Goal: Information Seeking & Learning: Learn about a topic

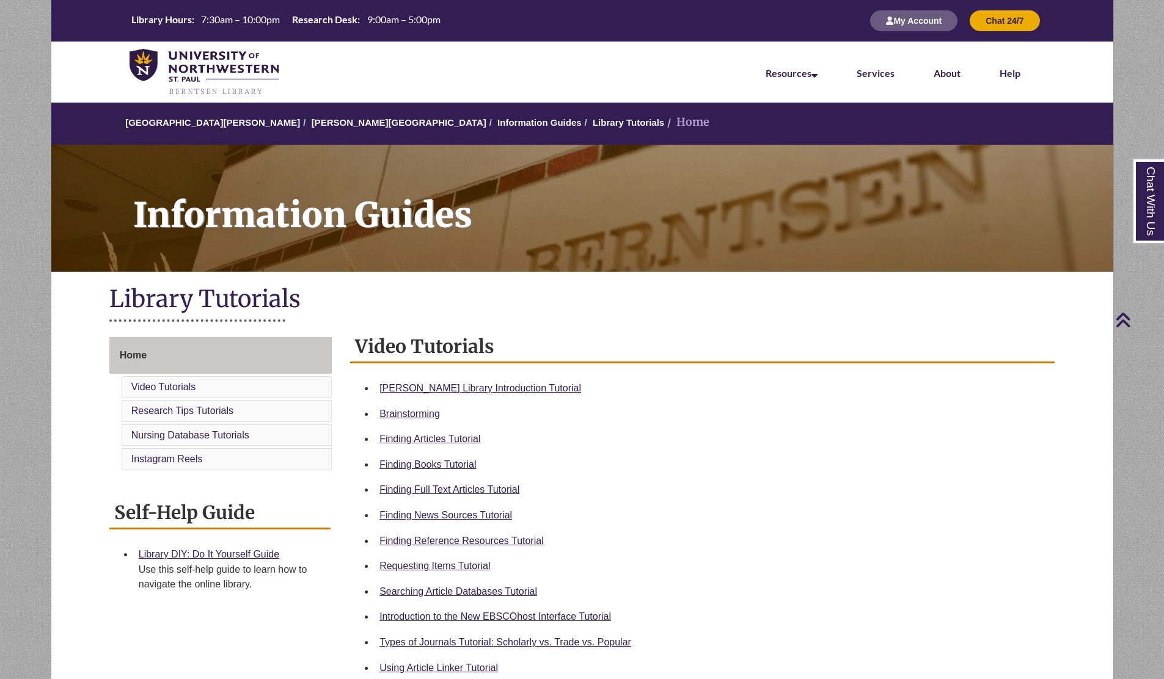
scroll to position [293, 0]
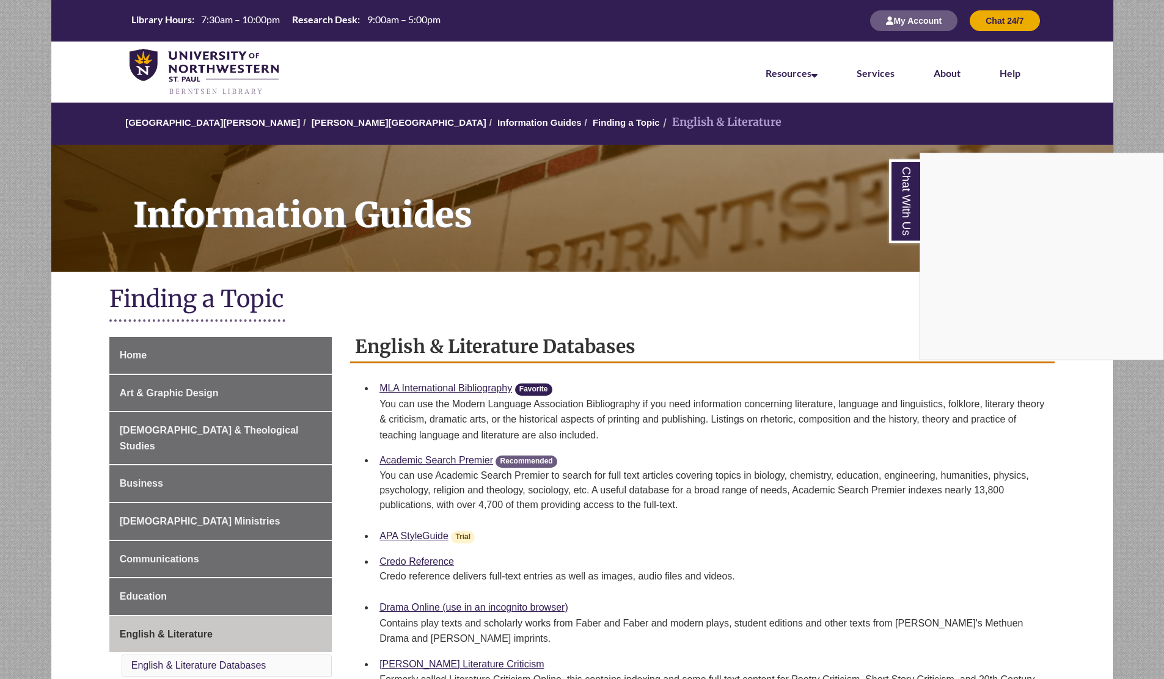
scroll to position [148, 0]
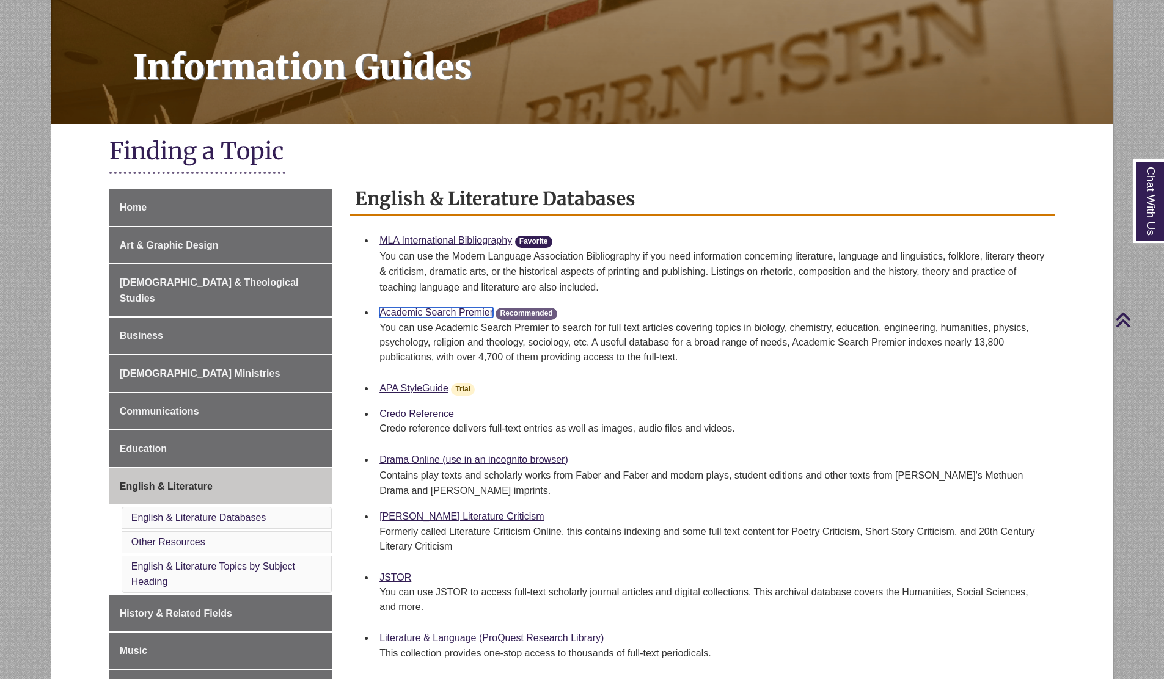
click at [475, 310] on link "Academic Search Premier" at bounding box center [436, 312] width 114 height 10
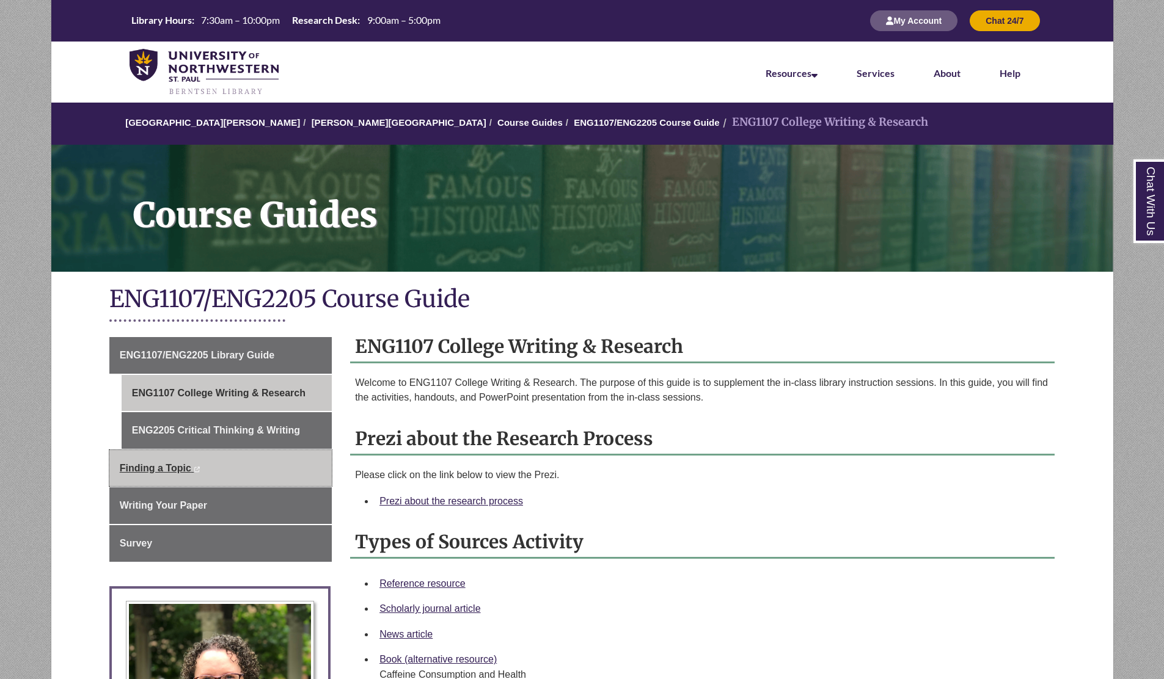
click at [186, 470] on span "Finding a Topic" at bounding box center [155, 468] width 71 height 10
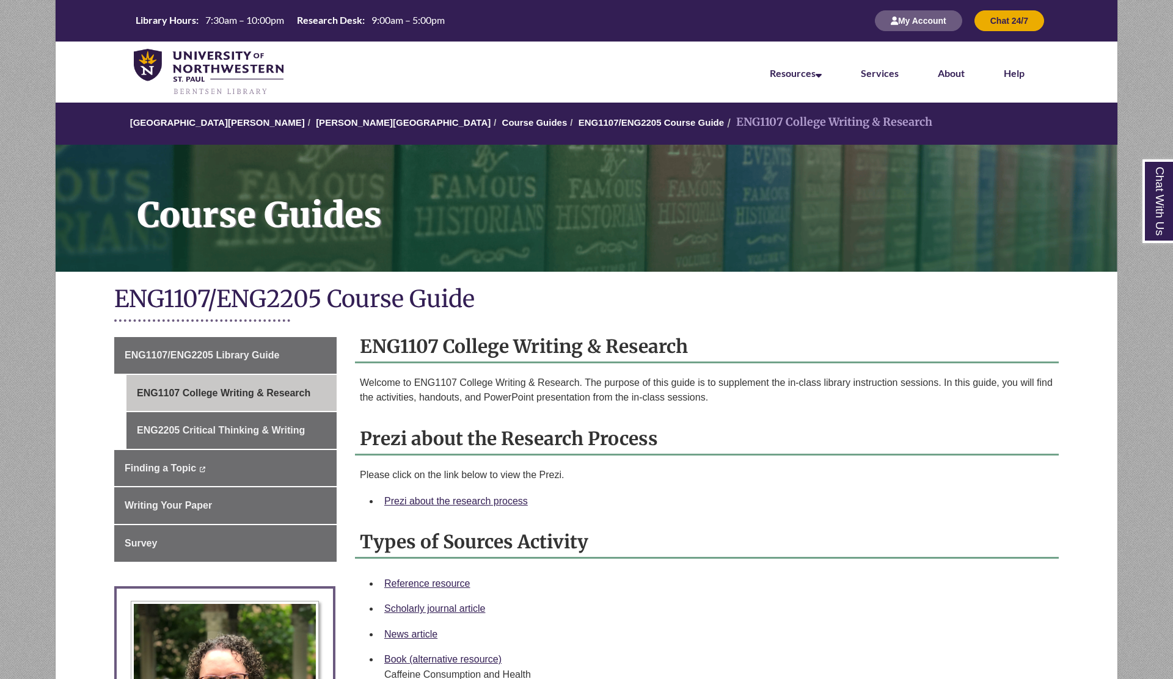
click at [502, 401] on p "Welcome to ENG1107 College Writing & Research. The purpose of this guide is to …" at bounding box center [707, 390] width 694 height 29
click at [525, 454] on h2 "Prezi about the Research Process" at bounding box center [707, 439] width 704 height 32
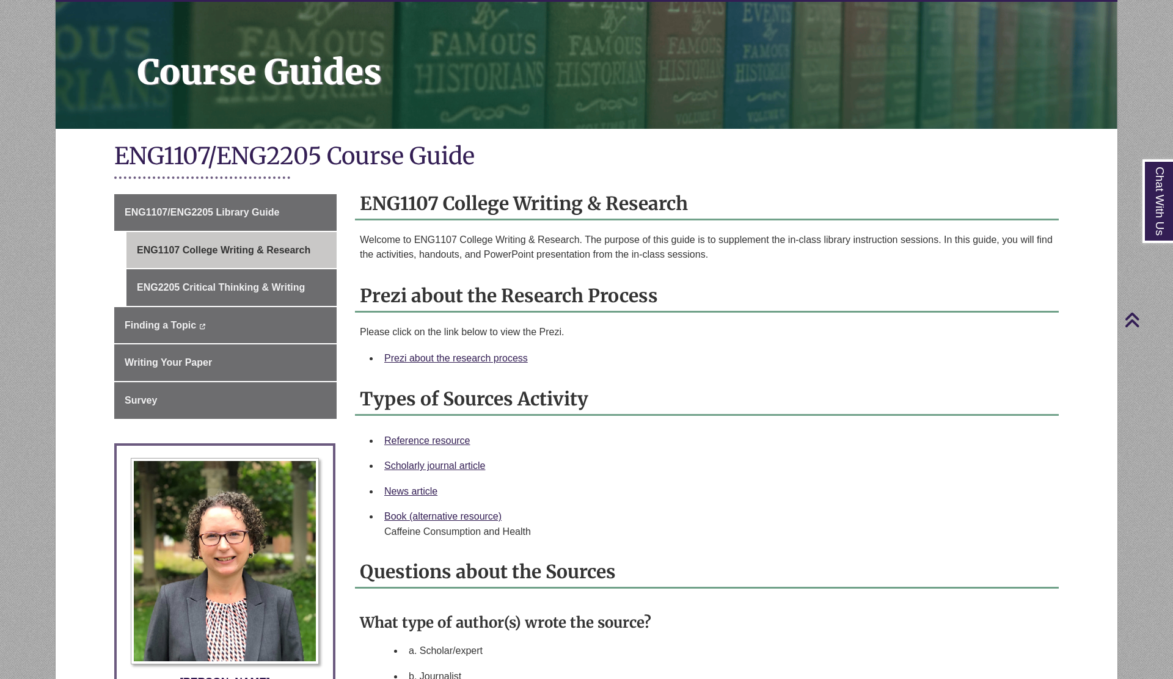
scroll to position [128, 0]
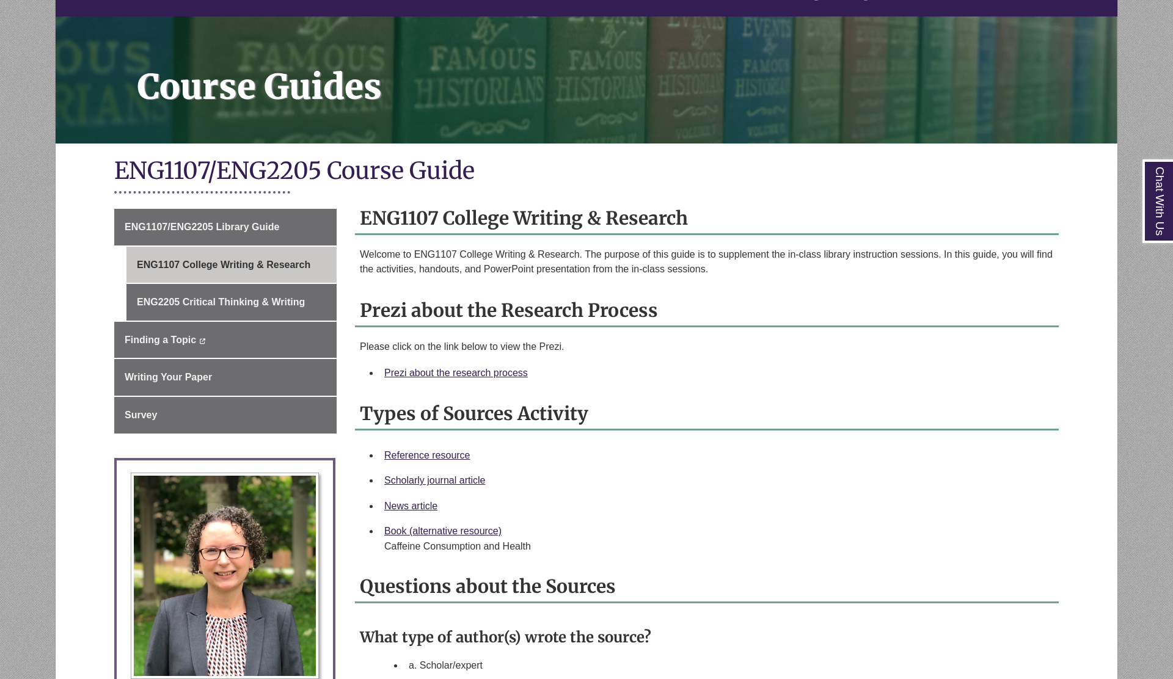
click at [602, 260] on p "Welcome to ENG1107 College Writing & Research. The purpose of this guide is to …" at bounding box center [707, 261] width 694 height 29
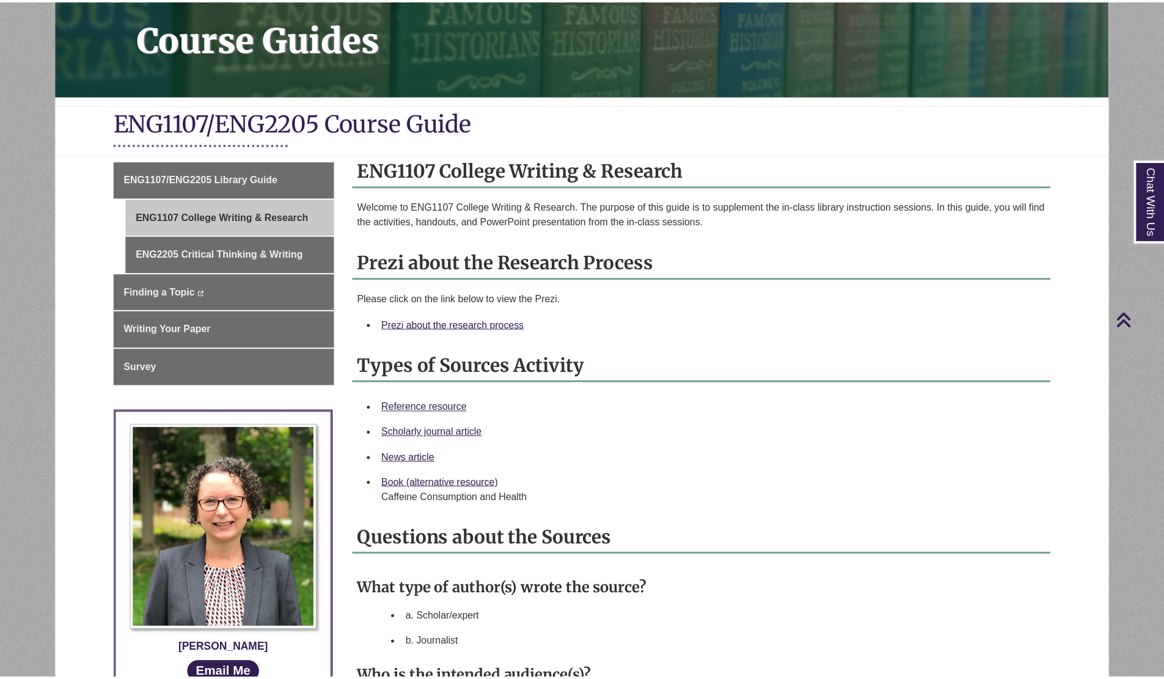
scroll to position [153, 0]
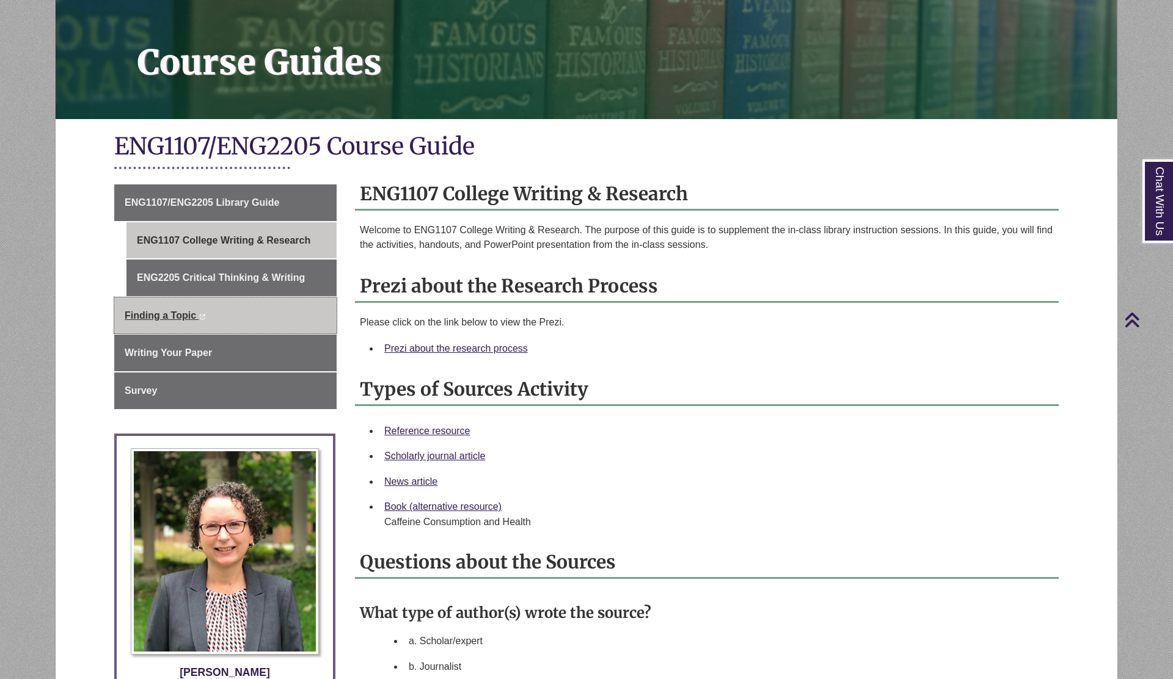
click at [228, 321] on link "Finding a Topic This link opens in a new window This link opens in a new window" at bounding box center [225, 316] width 222 height 37
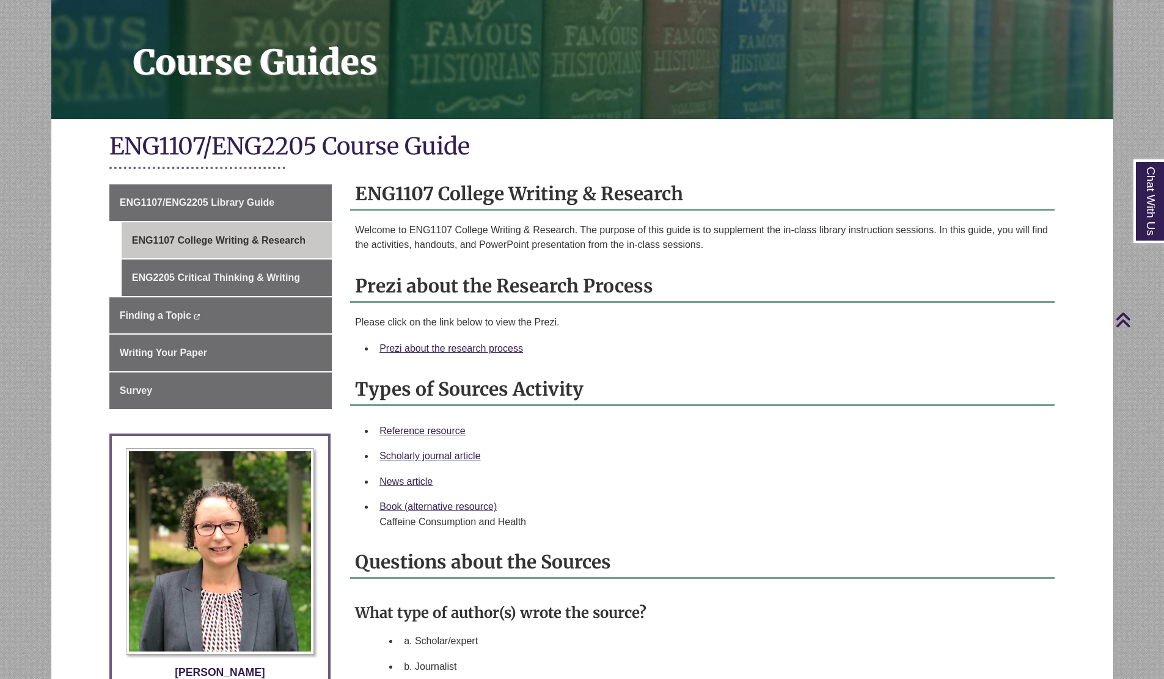
click at [477, 221] on div "ENG1107 College Writing & Research Welcome to ENG1107 College Writing & Researc…" at bounding box center [702, 218] width 704 height 80
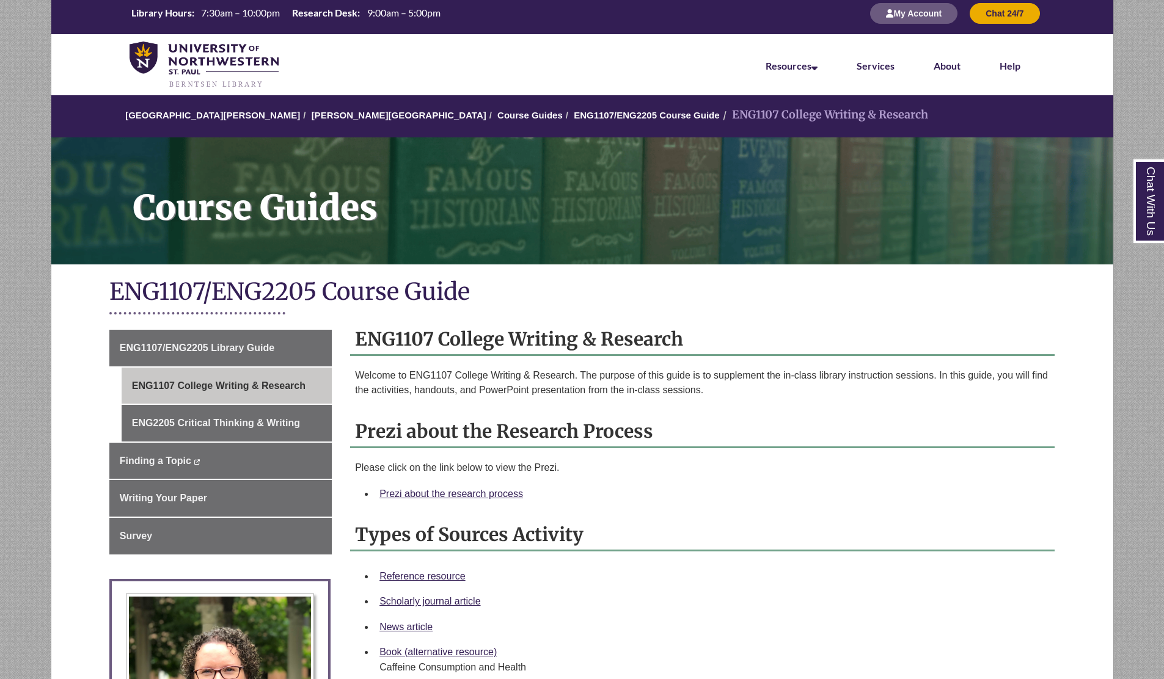
scroll to position [0, 0]
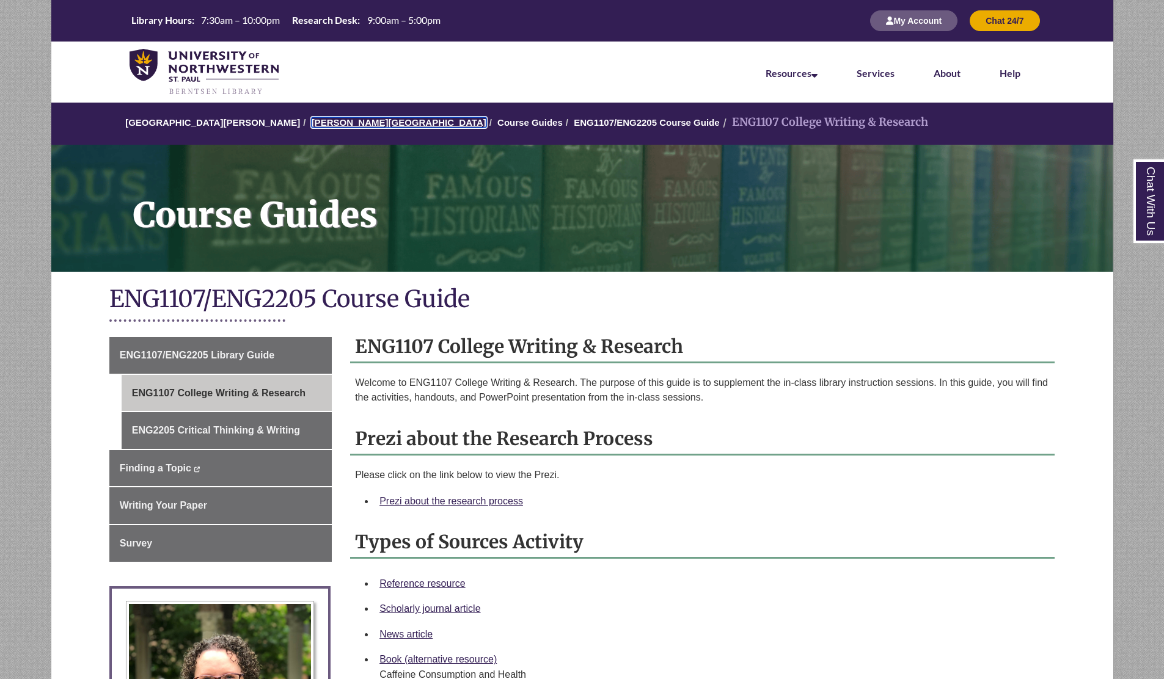
click at [345, 120] on link "[PERSON_NAME][GEOGRAPHIC_DATA]" at bounding box center [399, 122] width 175 height 10
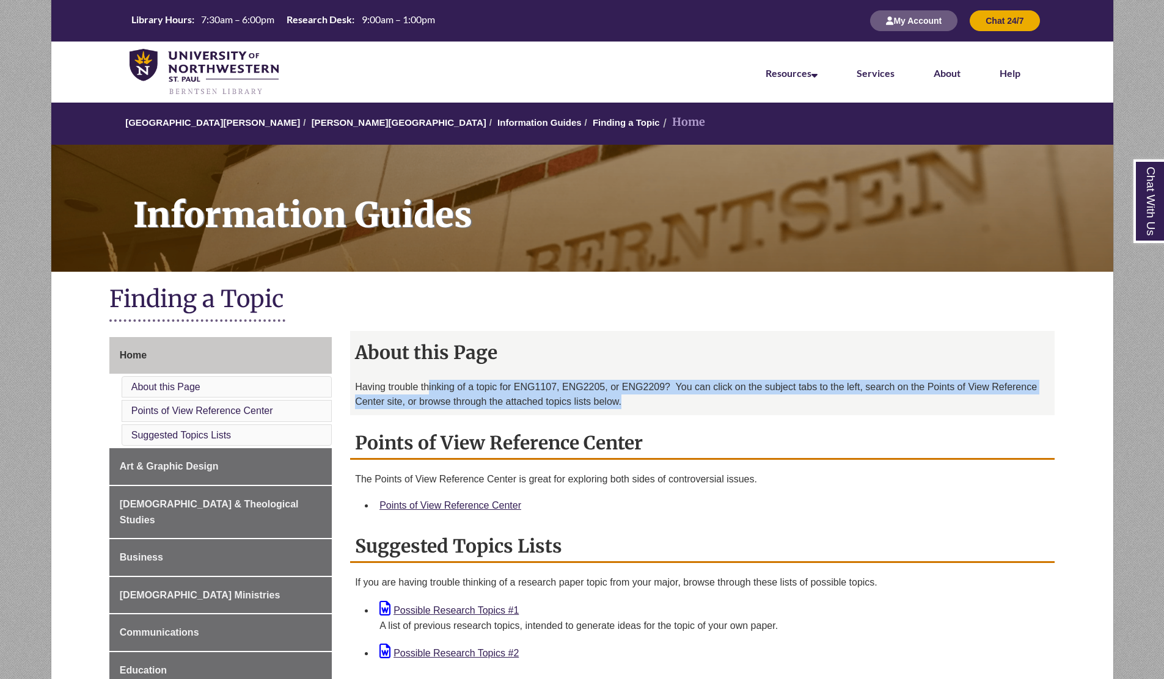
drag, startPoint x: 429, startPoint y: 384, endPoint x: 692, endPoint y: 412, distance: 264.3
click at [692, 412] on div "Having trouble thinking of a topic for ENG1107, ENG2205, or ENG2209? You can cl…" at bounding box center [702, 397] width 695 height 35
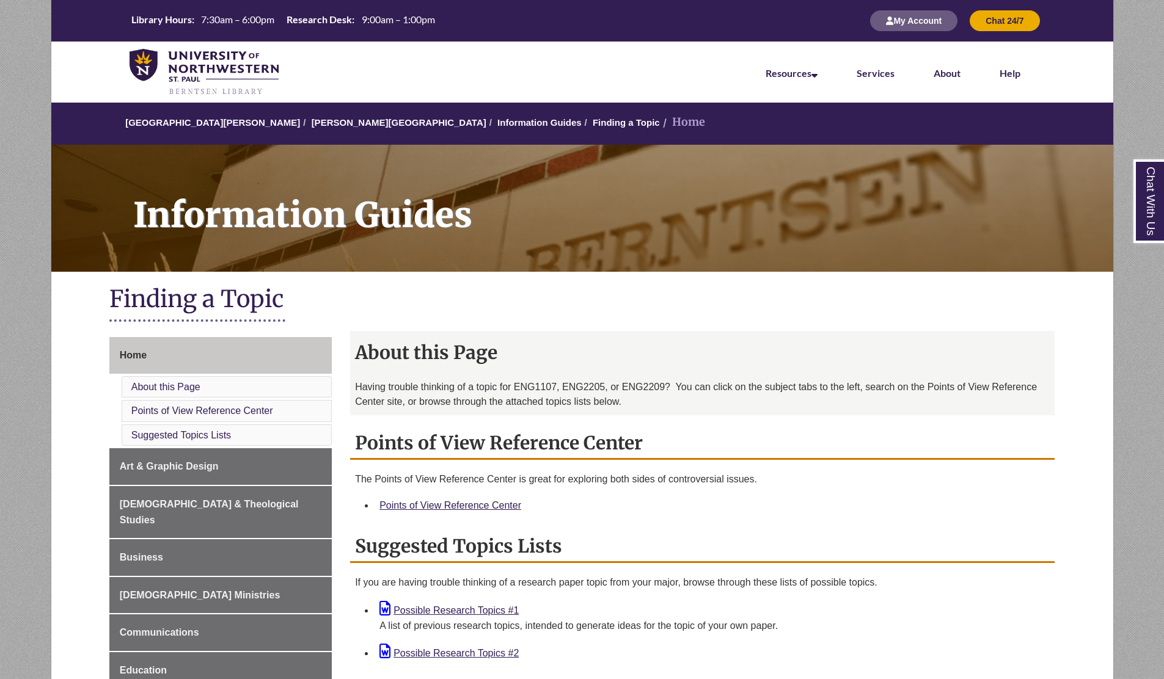
click at [685, 389] on p "Having trouble thinking of a topic for ENG1107, ENG2205, or ENG2209? You can cl…" at bounding box center [702, 394] width 695 height 29
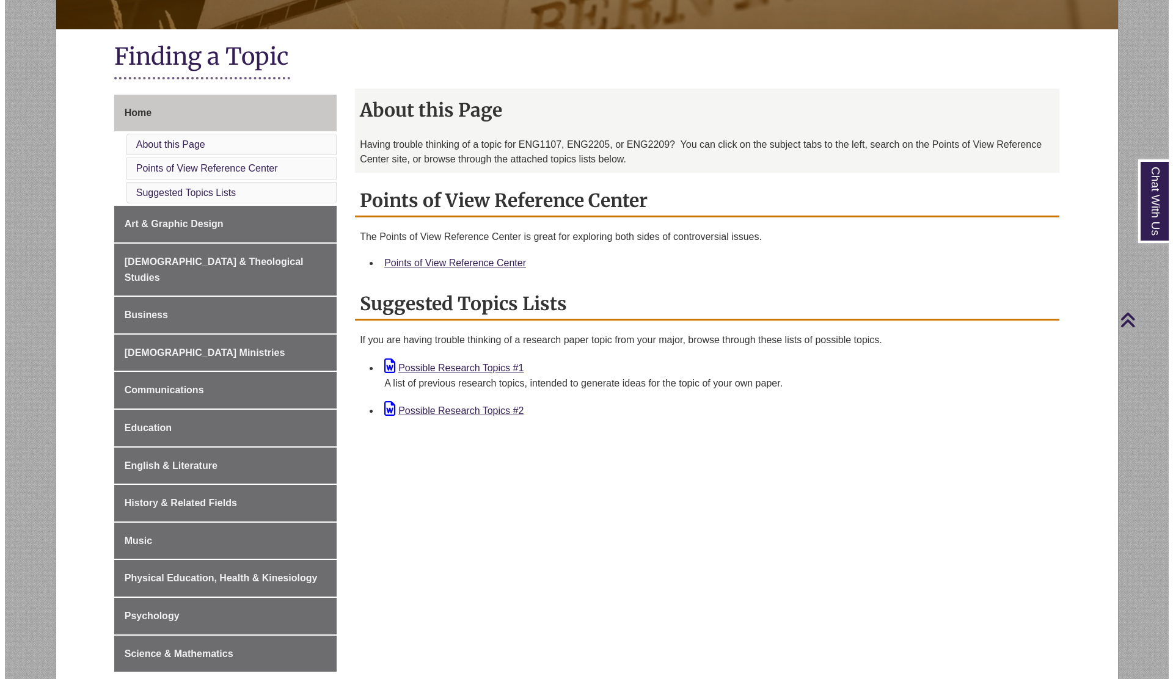
scroll to position [244, 0]
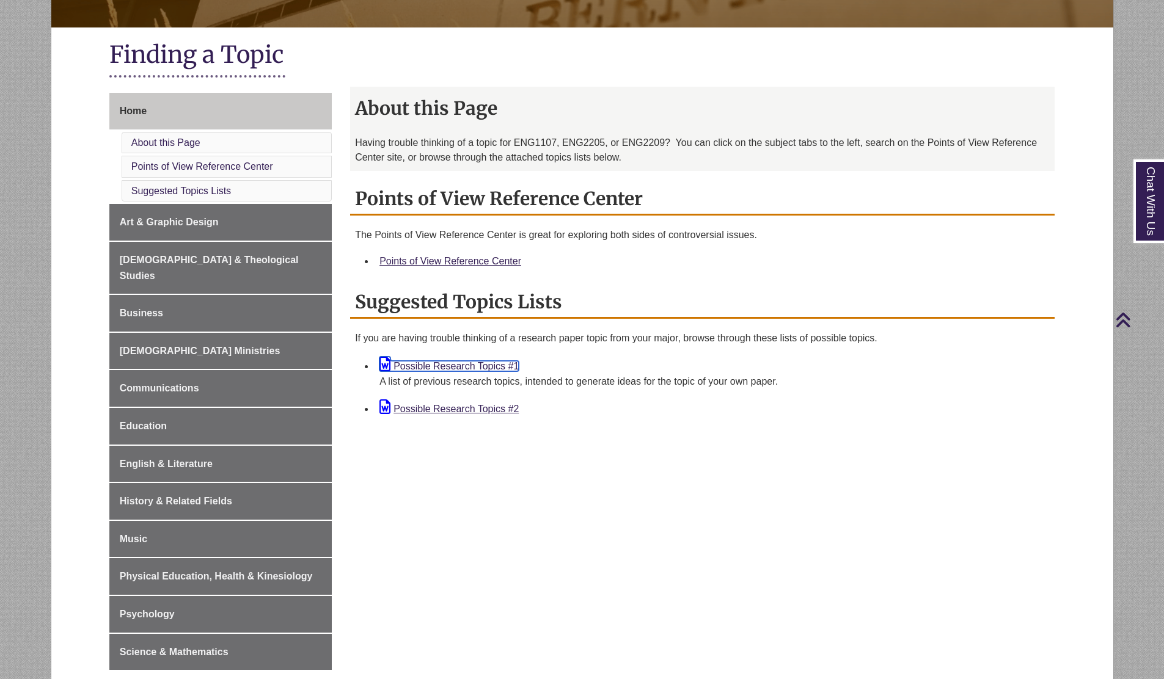
click at [466, 362] on link "Possible Research Topics #1" at bounding box center [448, 366] width 139 height 10
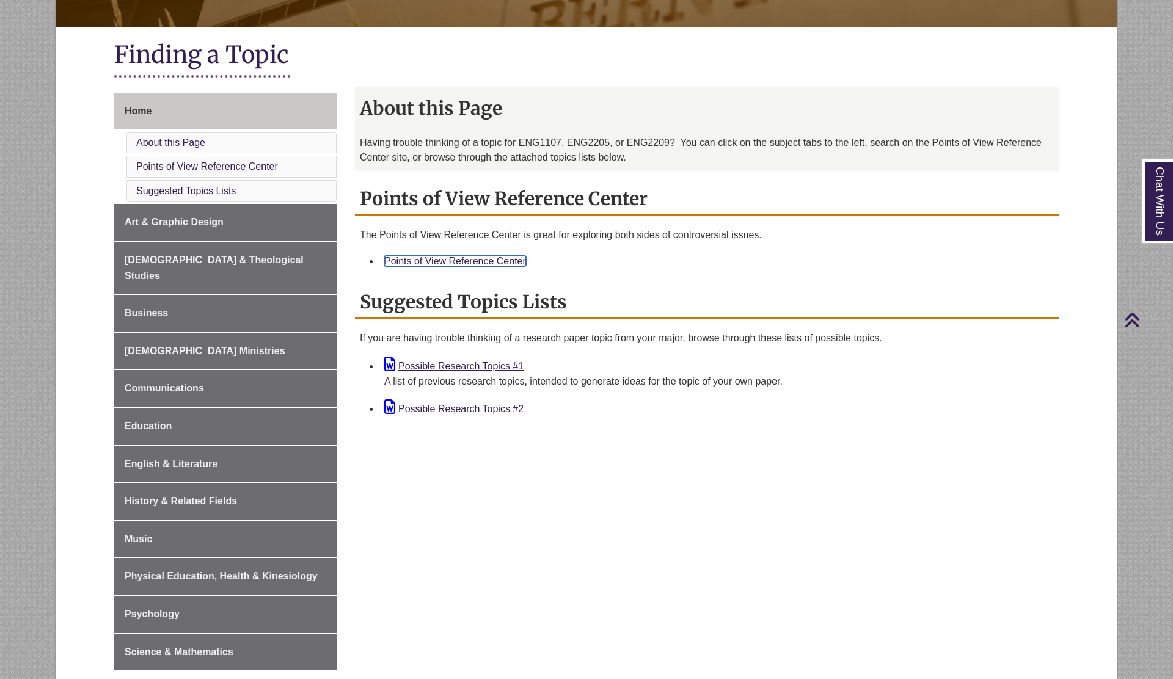
click at [481, 263] on link "Points of View Reference Center" at bounding box center [455, 261] width 142 height 10
click at [646, 447] on div "Home About this Page Points of View Reference Center Suggested Topics Lists Art…" at bounding box center [586, 397] width 963 height 608
drag, startPoint x: 566, startPoint y: 338, endPoint x: 834, endPoint y: 640, distance: 403.7
click at [834, 640] on div "Home About this Page Points of View Reference Center Suggested Topics Lists Art…" at bounding box center [586, 397] width 963 height 608
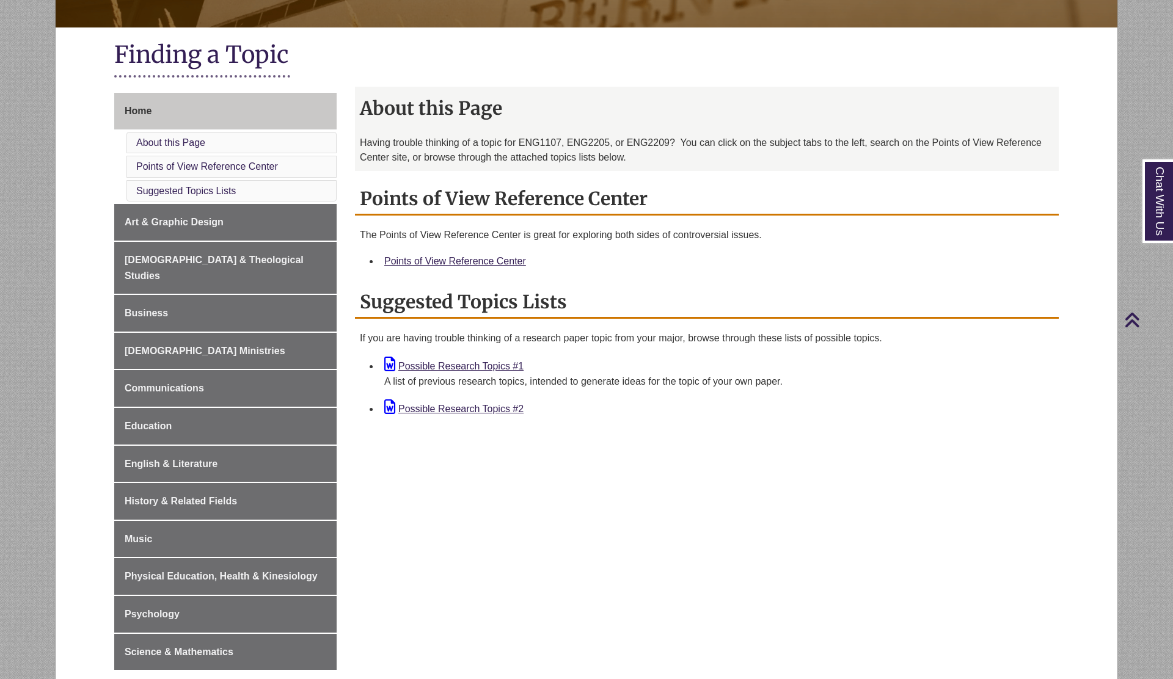
click at [547, 197] on h2 "Points of View Reference Center" at bounding box center [707, 199] width 704 height 32
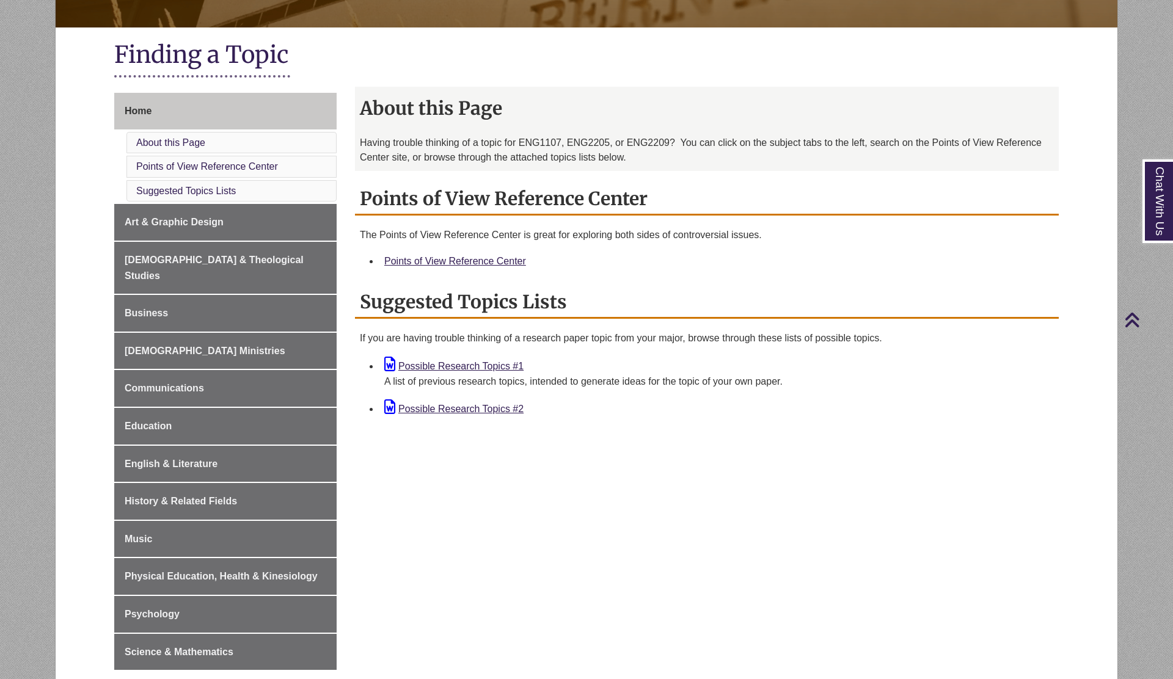
click at [547, 197] on h2 "Points of View Reference Center" at bounding box center [707, 199] width 704 height 32
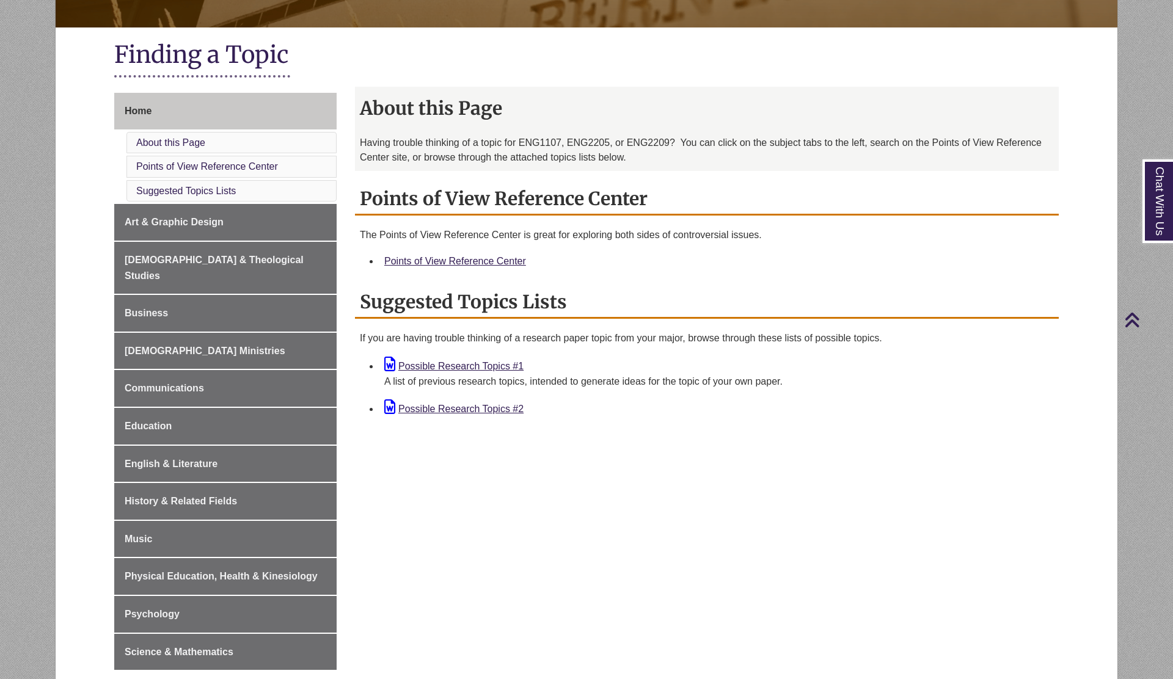
click at [547, 197] on h2 "Points of View Reference Center" at bounding box center [707, 199] width 704 height 32
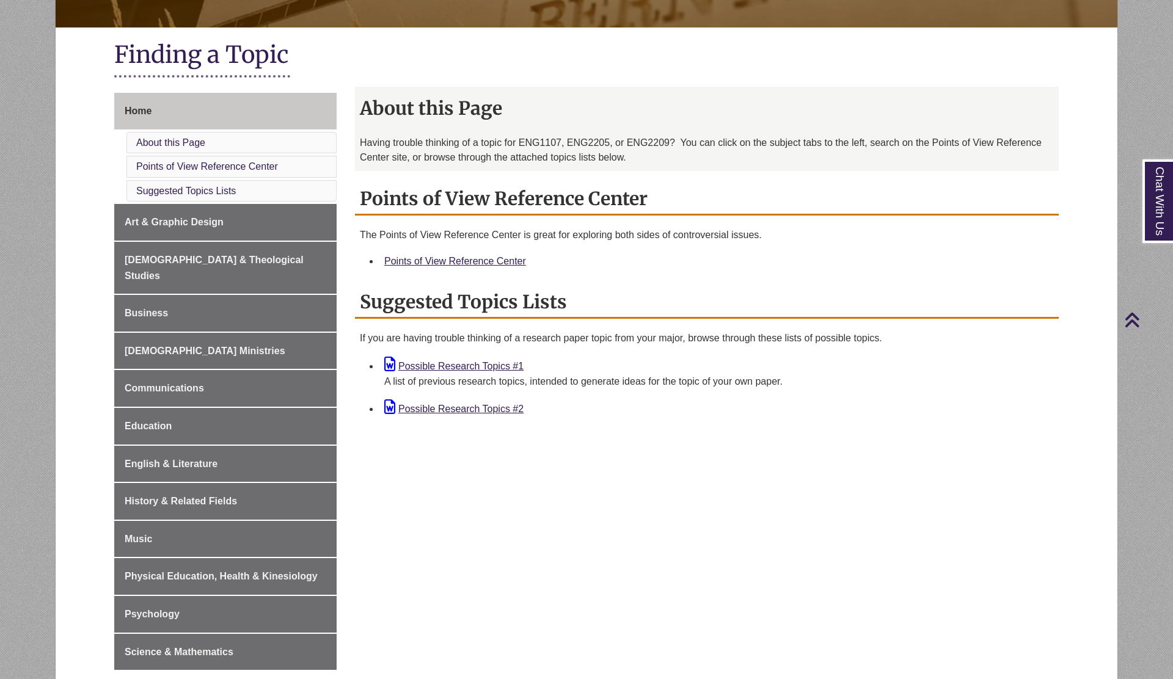
click at [547, 197] on h2 "Points of View Reference Center" at bounding box center [707, 199] width 704 height 32
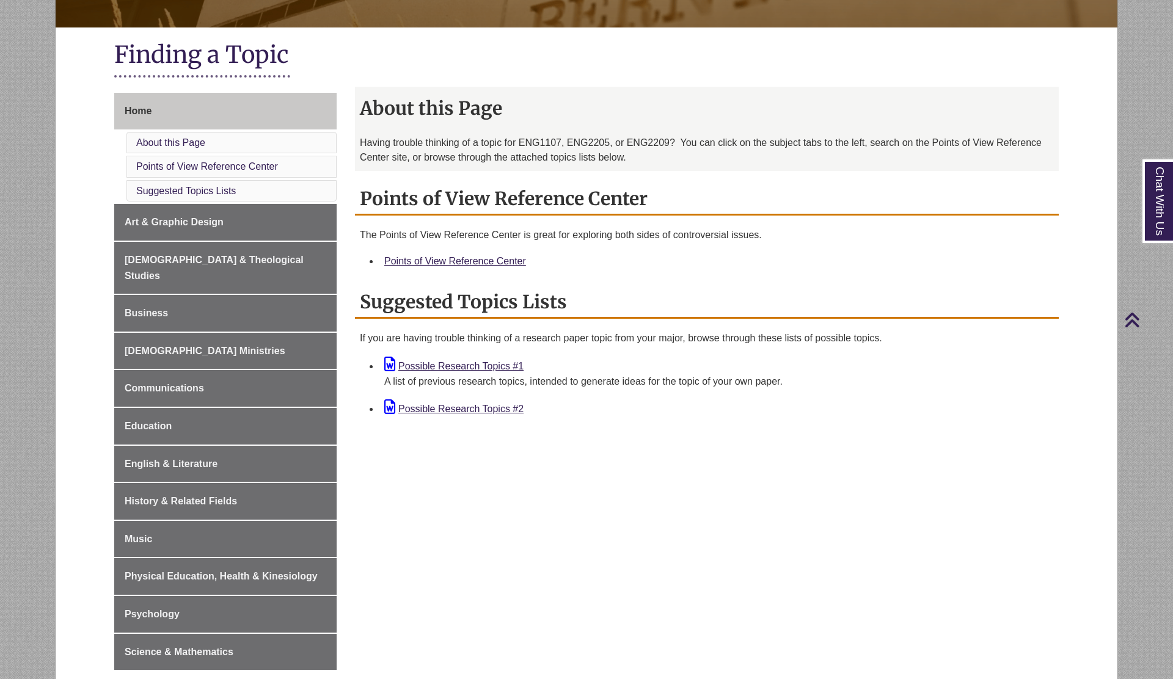
click at [547, 197] on h2 "Points of View Reference Center" at bounding box center [707, 199] width 704 height 32
click at [577, 506] on div "Home About this Page Points of View Reference Center Suggested Topics Lists Art…" at bounding box center [586, 397] width 963 height 608
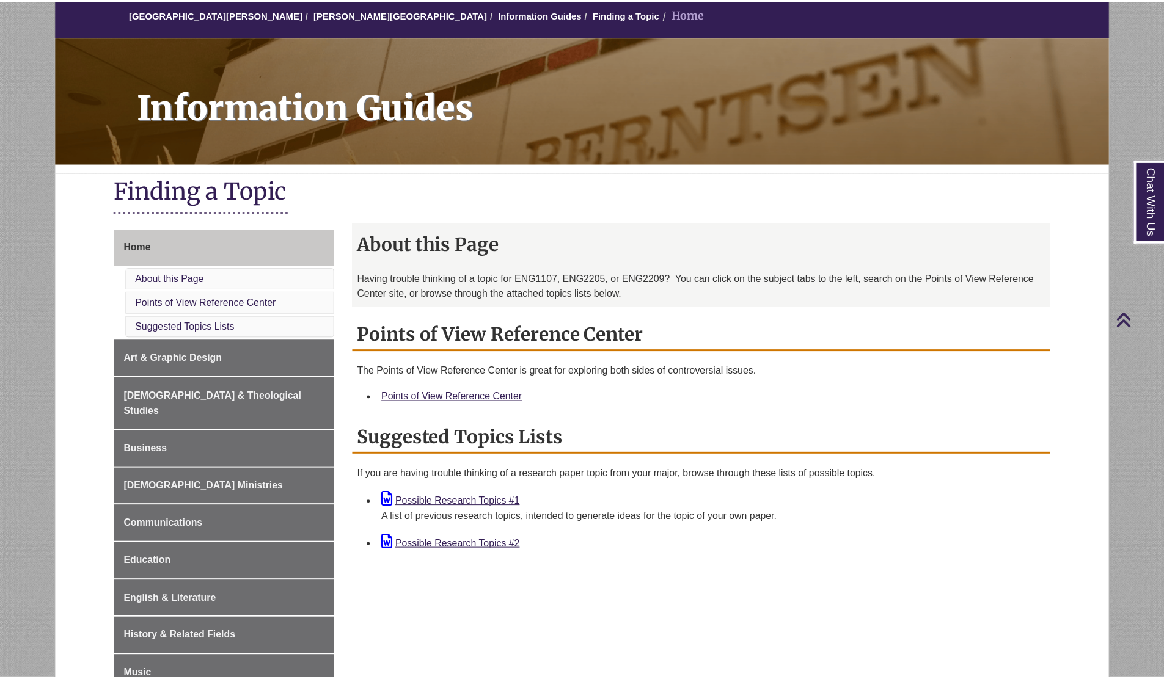
scroll to position [98, 0]
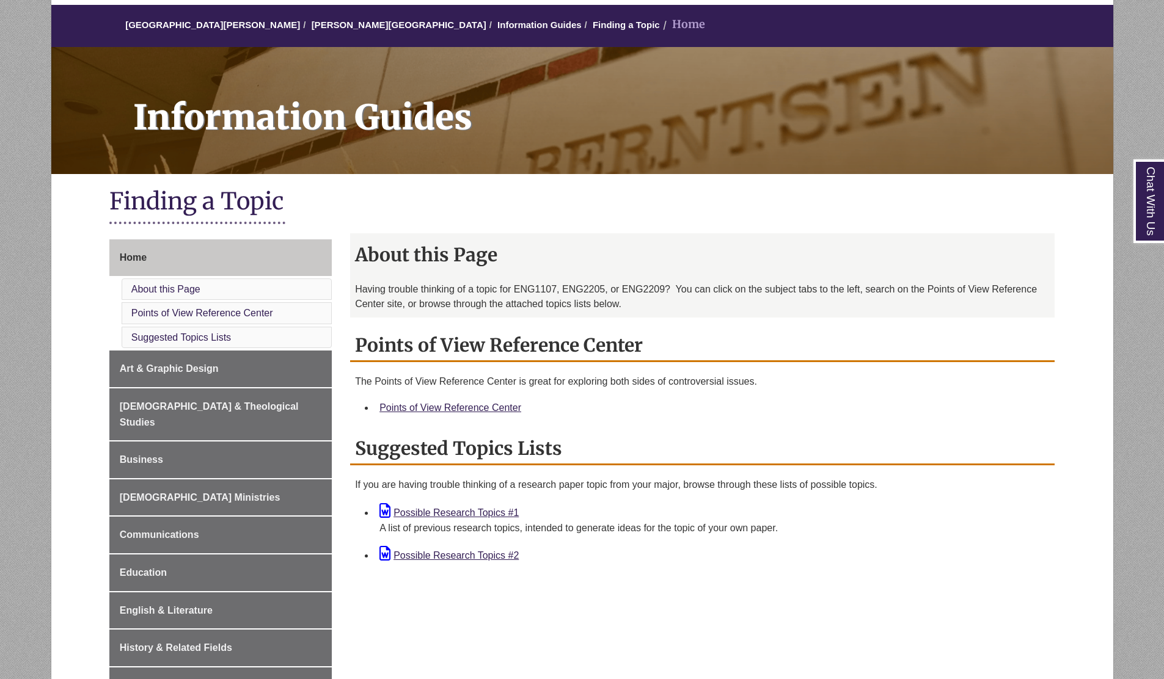
click at [456, 293] on p "Having trouble thinking of a topic for ENG1107, ENG2205, or ENG2209? You can cl…" at bounding box center [702, 296] width 695 height 29
click at [455, 292] on p "Having trouble thinking of a topic for ENG1107, ENG2205, or ENG2209? You can cl…" at bounding box center [702, 296] width 695 height 29
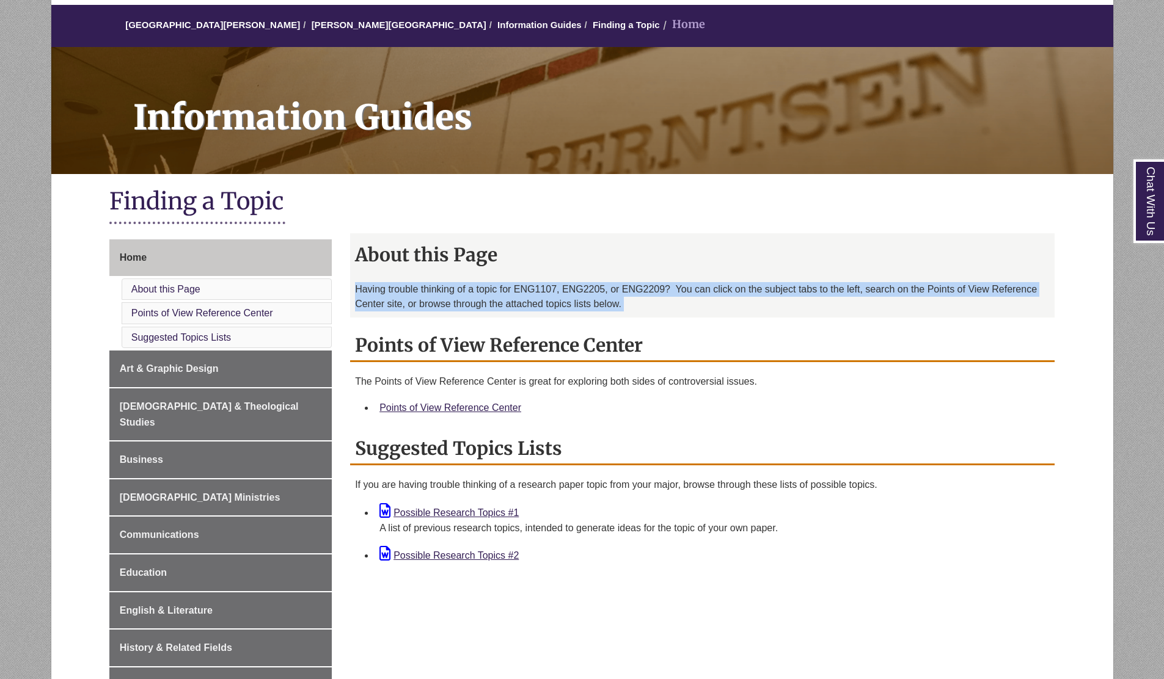
click at [455, 292] on p "Having trouble thinking of a topic for ENG1107, ENG2205, or ENG2209? You can cl…" at bounding box center [702, 296] width 695 height 29
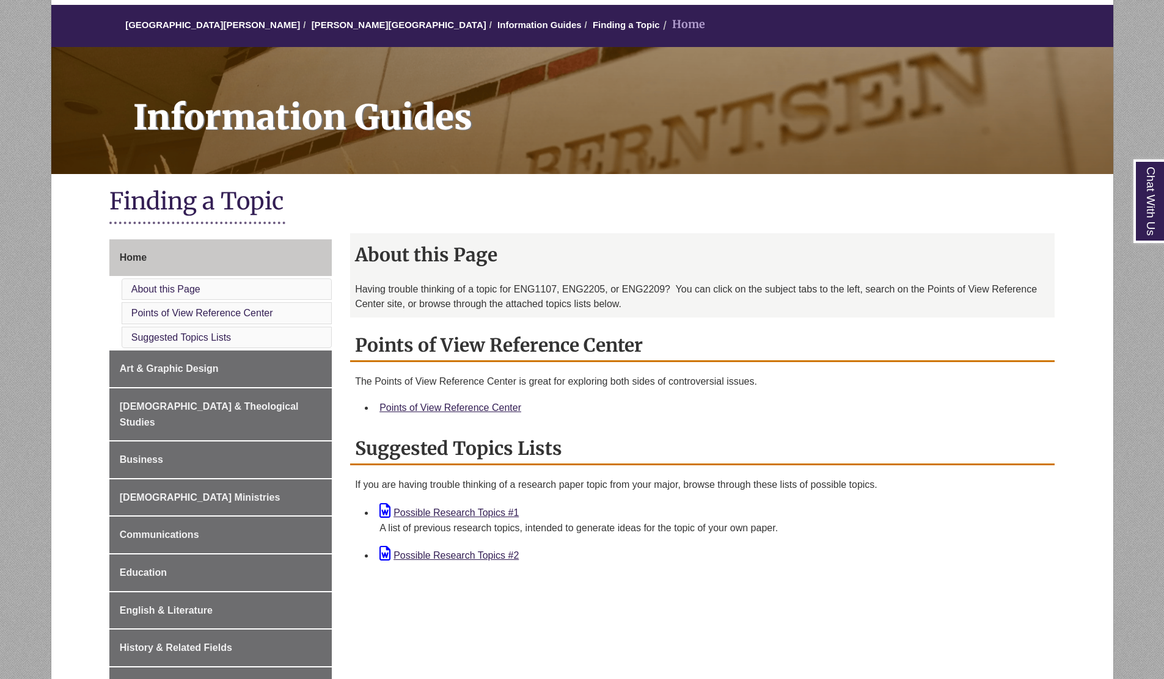
click at [455, 292] on p "Having trouble thinking of a topic for ENG1107, ENG2205, or ENG2209? You can cl…" at bounding box center [702, 296] width 695 height 29
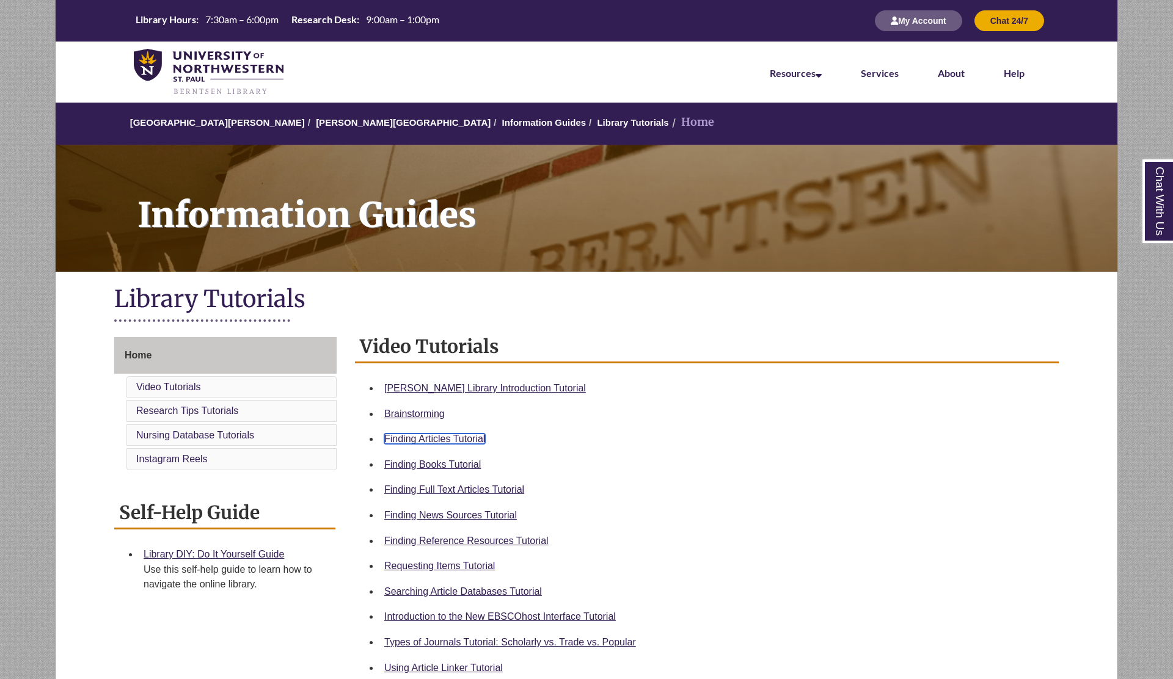
click at [448, 437] on link "Finding Articles Tutorial" at bounding box center [434, 439] width 101 height 10
click at [464, 544] on link "Finding Reference Resources Tutorial" at bounding box center [466, 541] width 164 height 10
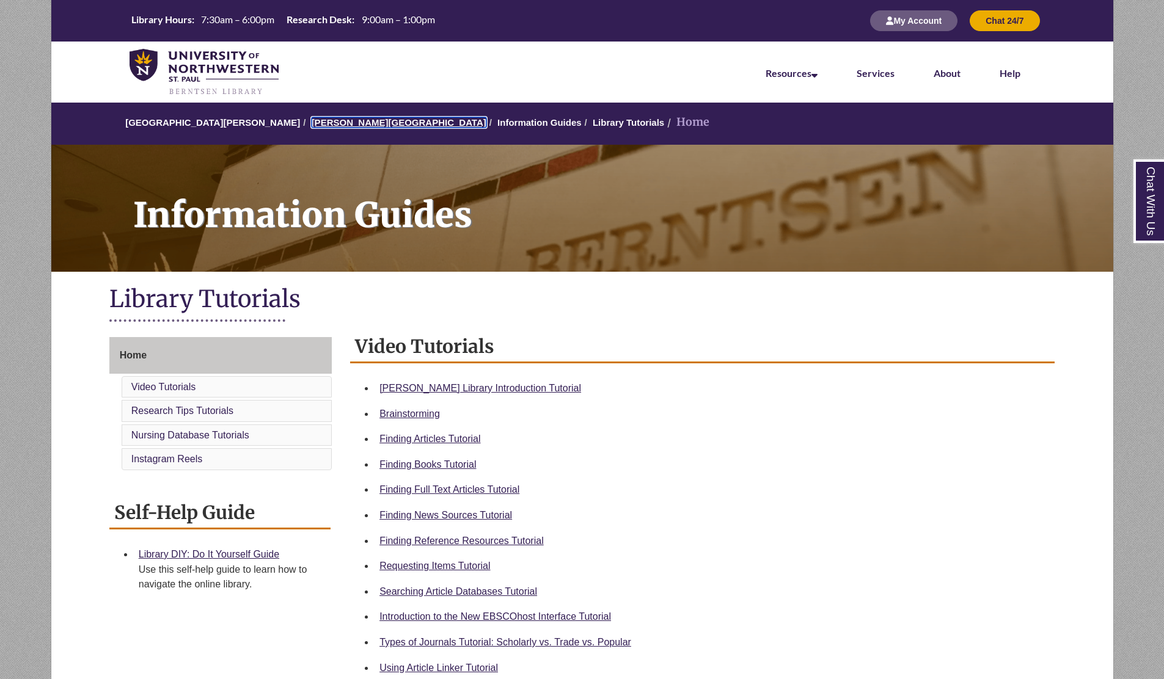
click at [334, 122] on link "[PERSON_NAME][GEOGRAPHIC_DATA]" at bounding box center [399, 122] width 175 height 10
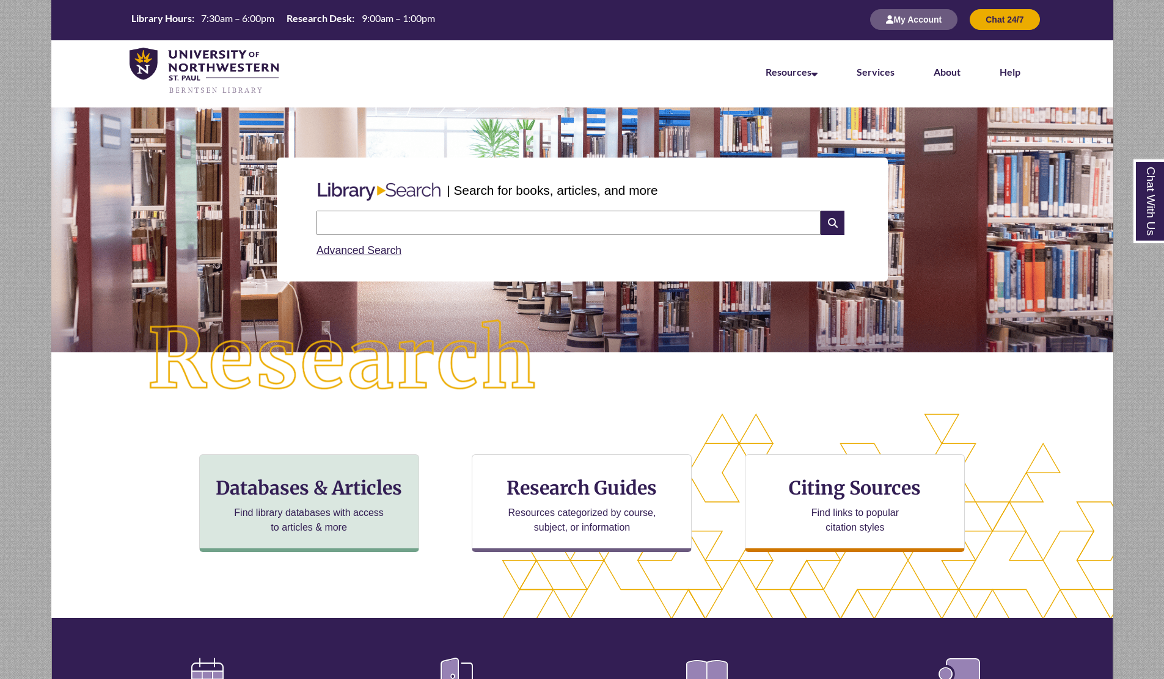
scroll to position [34, 0]
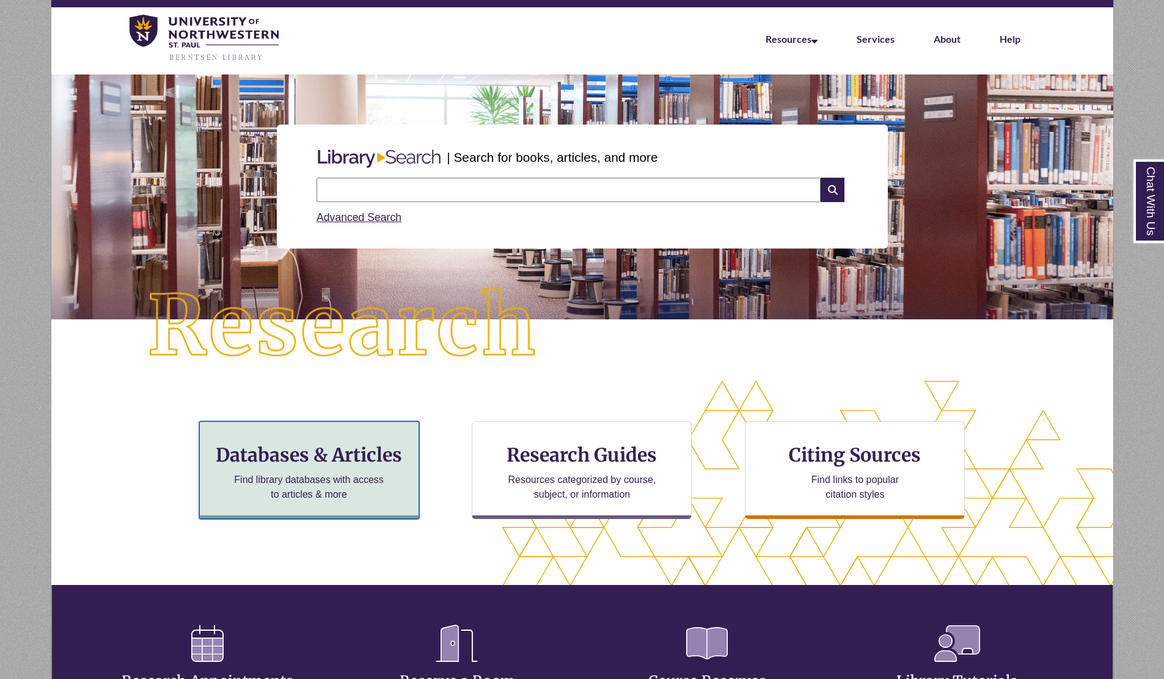
click at [349, 491] on p "Find library databases with access to articles & more" at bounding box center [308, 487] width 159 height 29
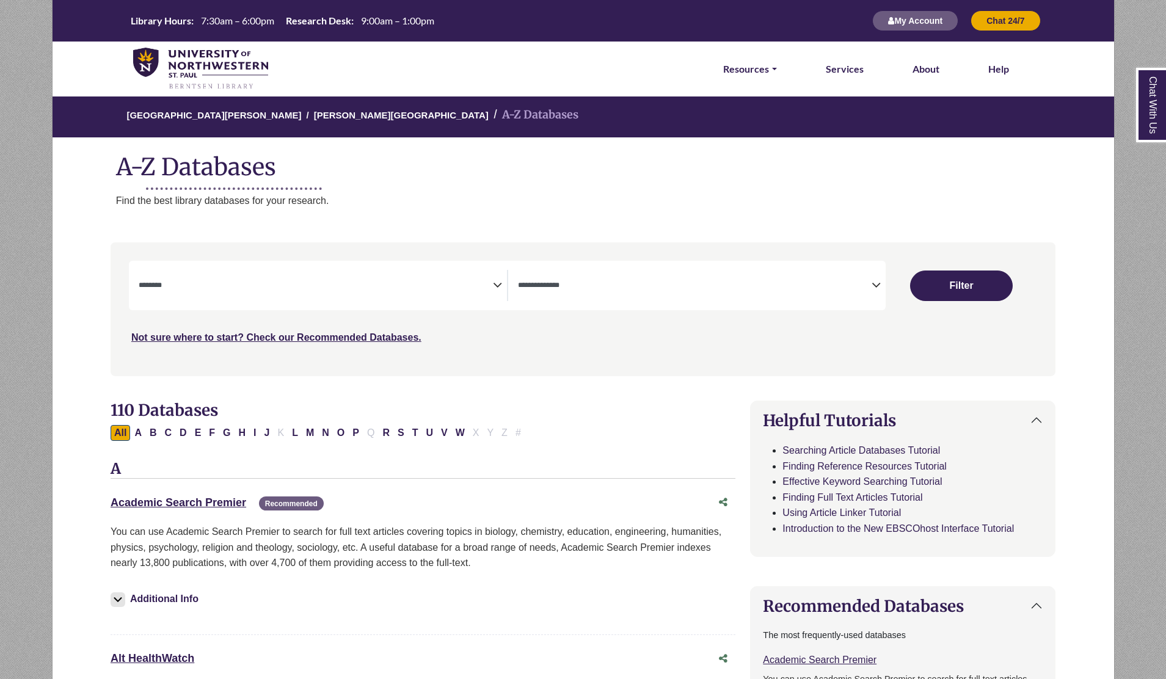
select select "Database Subject Filter"
select select "Database Types Filter"
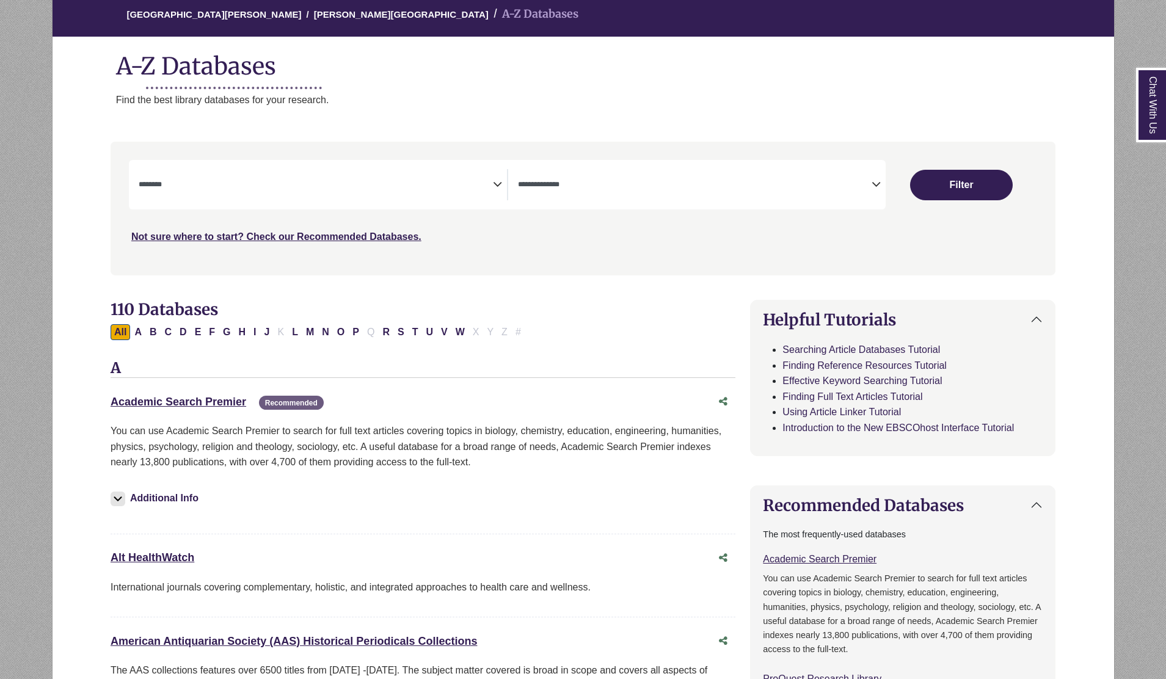
scroll to position [137, 0]
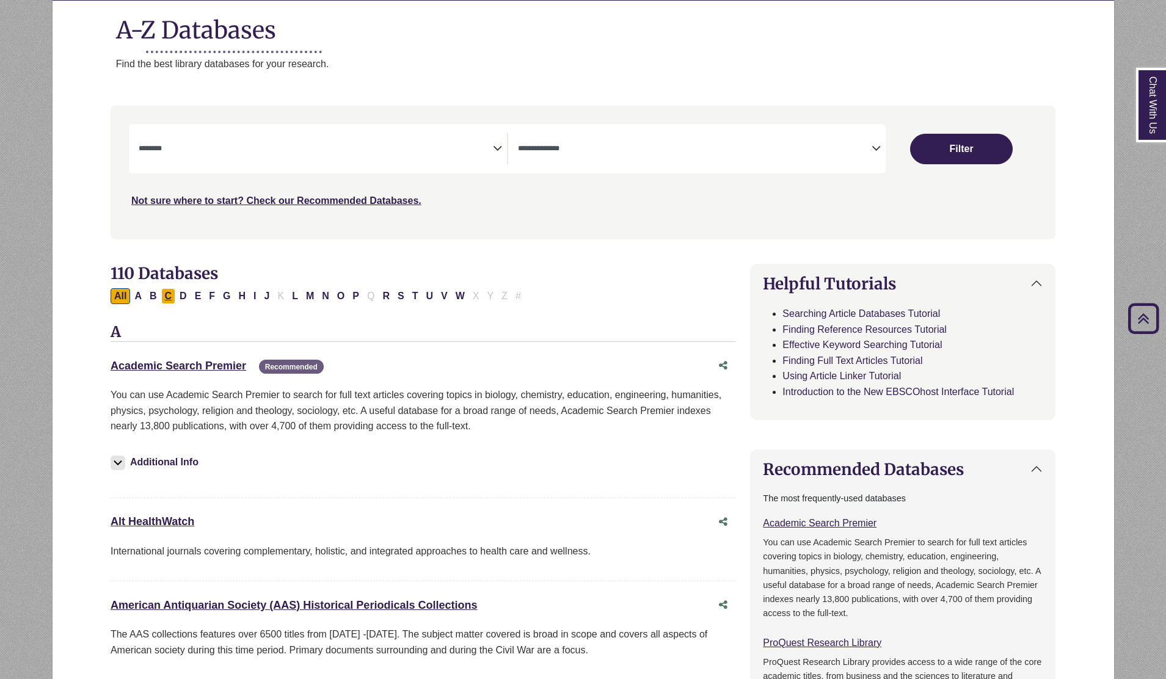
click at [162, 296] on button "C" at bounding box center [168, 296] width 15 height 16
select select "Database Subject Filter"
select select "Database Types Filter"
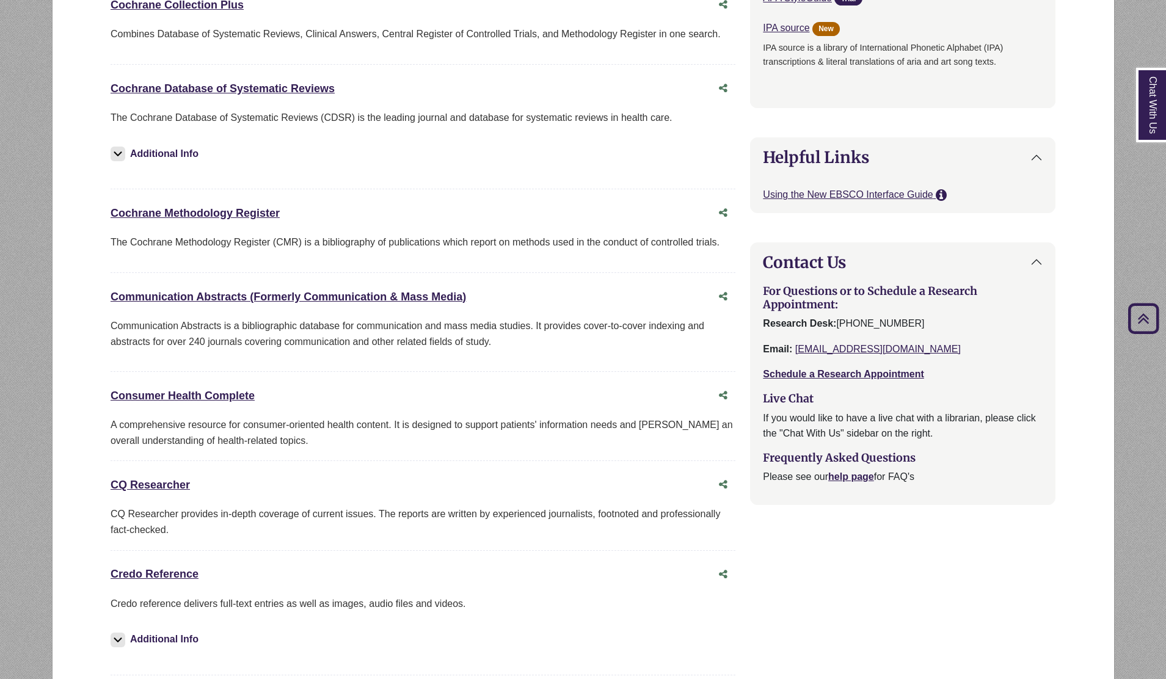
scroll to position [1034, 0]
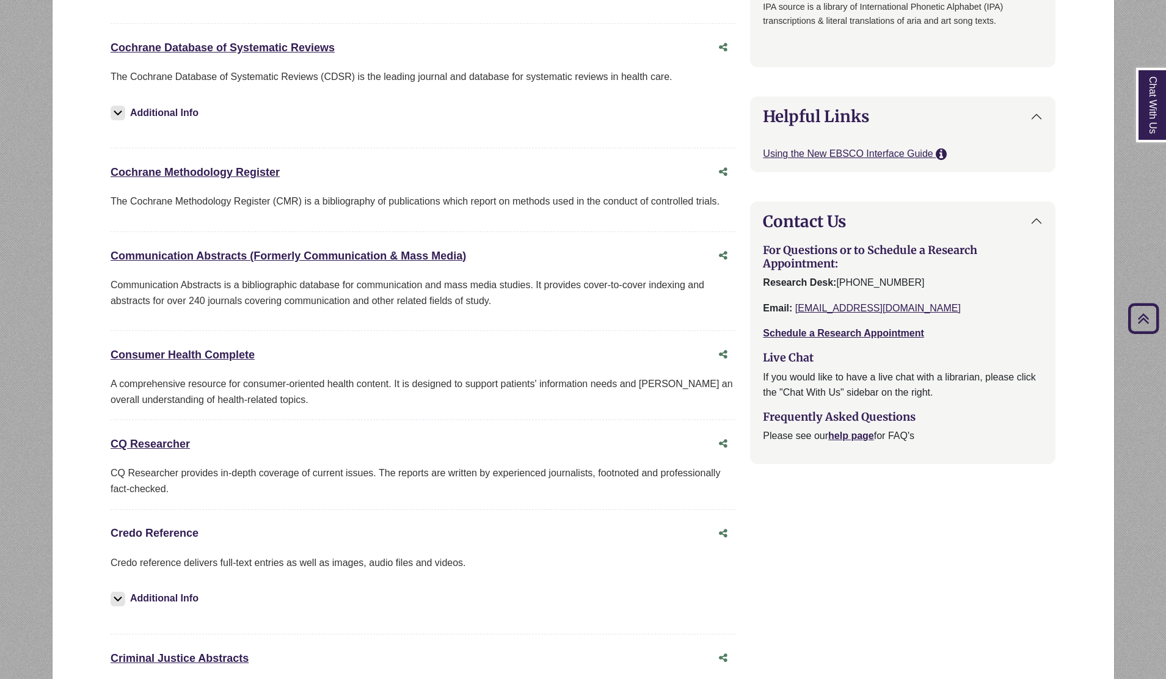
click at [156, 533] on link "Credo Reference This link opens in a new window" at bounding box center [155, 533] width 88 height 12
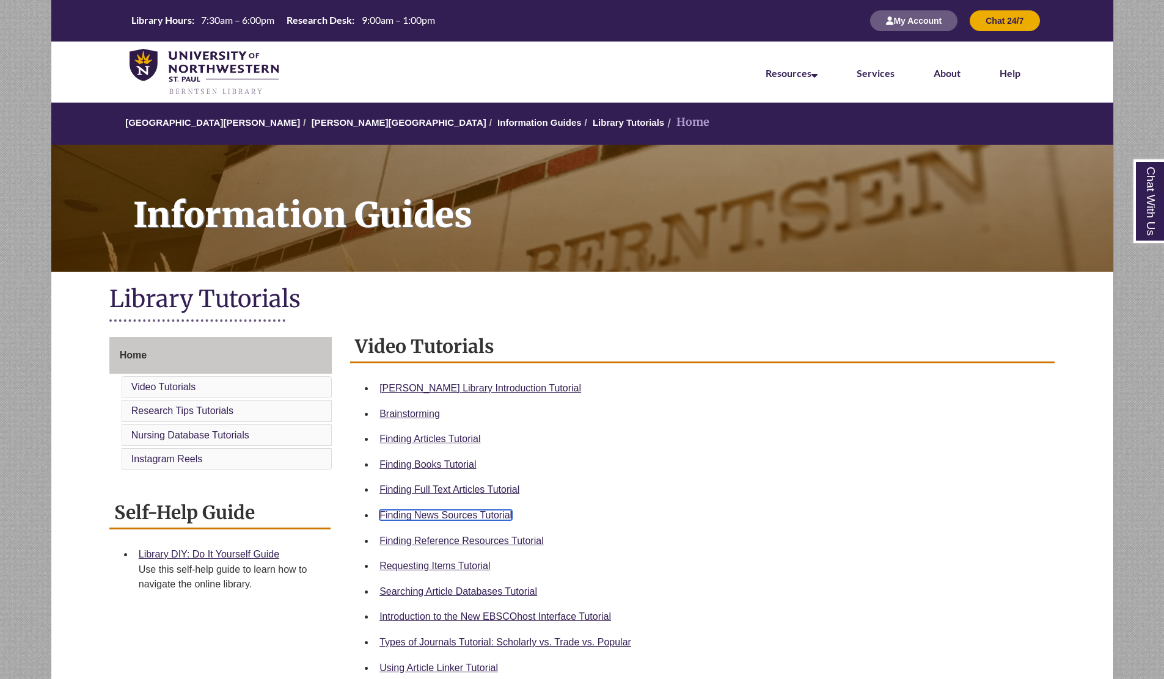
click at [451, 512] on link "Finding News Sources Tutorial" at bounding box center [445, 515] width 133 height 10
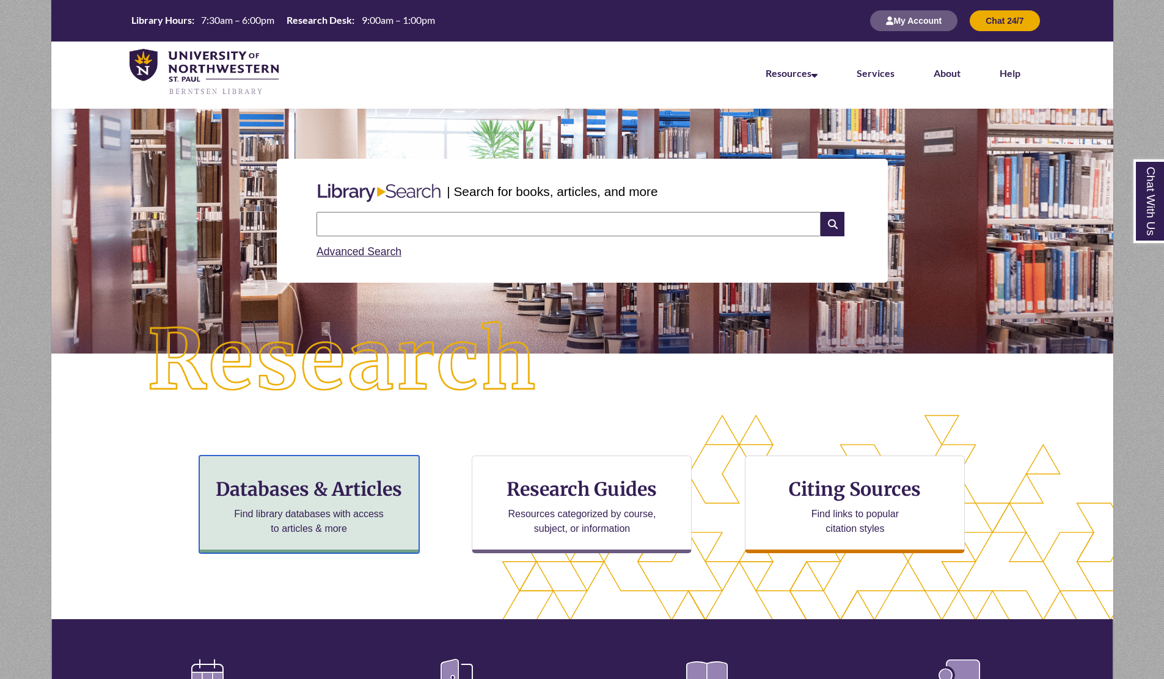
click at [326, 503] on div "Databases & Articles Find library databases with access to articles & more" at bounding box center [309, 505] width 220 height 98
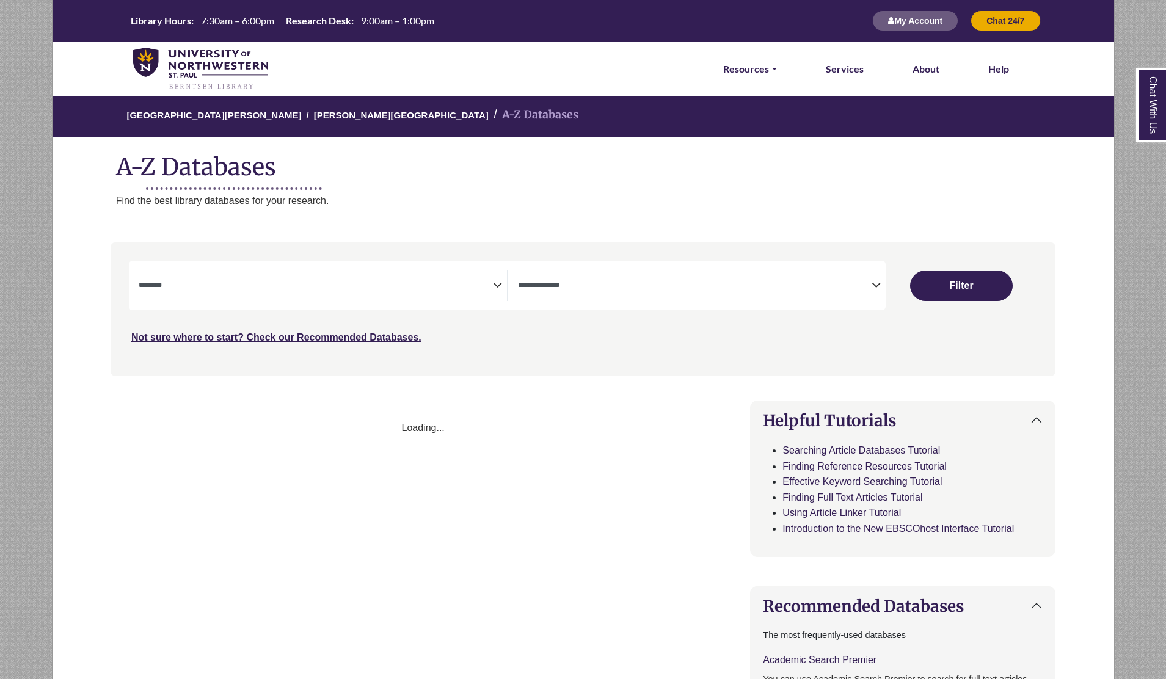
select select "Database Subject Filter"
select select "Database Types Filter"
select select "Database Subject Filter"
select select "Database Types Filter"
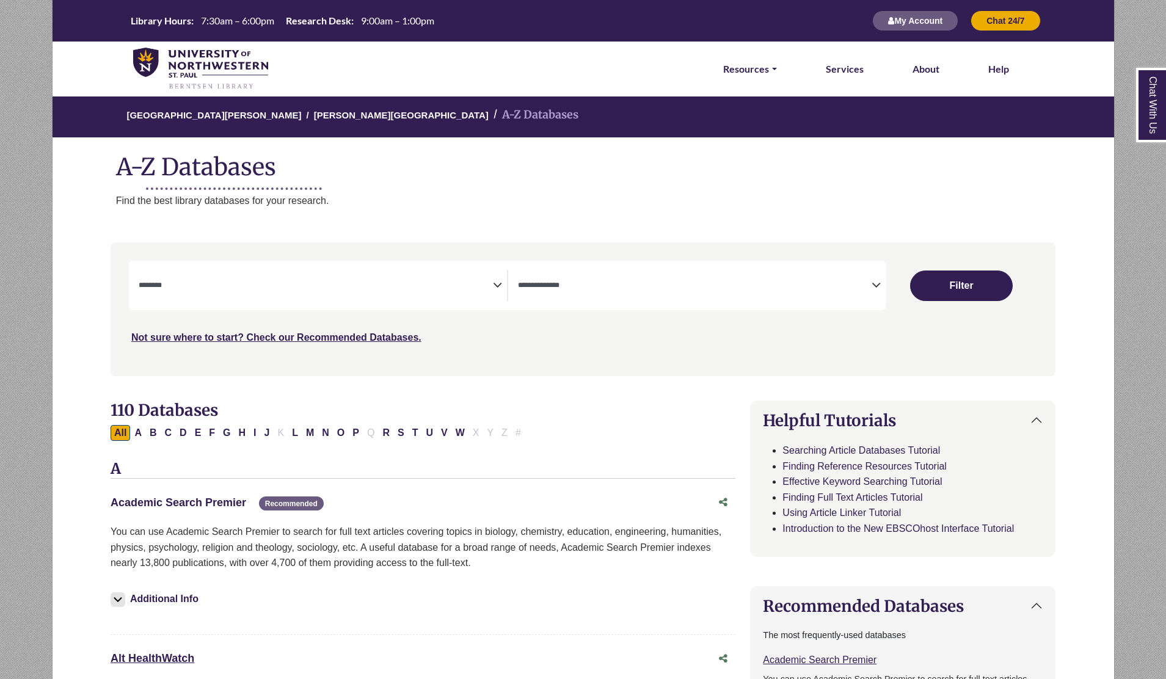
click at [206, 505] on link "Academic Search Premier This link opens in a new window" at bounding box center [179, 503] width 136 height 12
select select "Database Subject Filter"
select select "Database Types Filter"
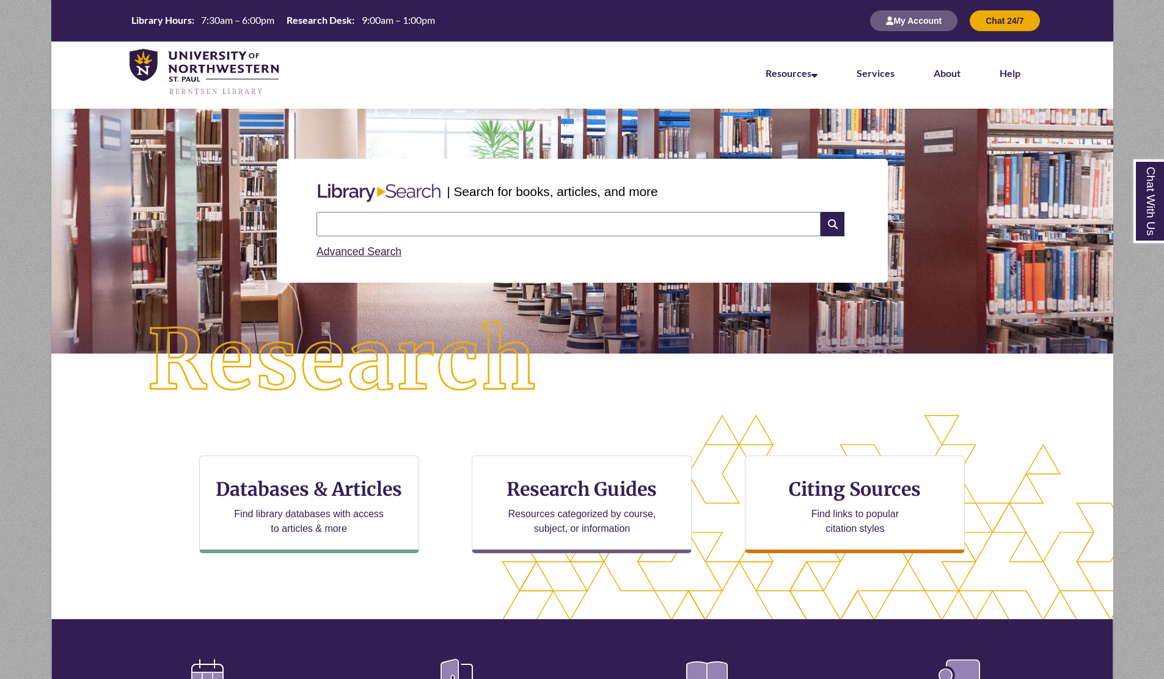
click at [401, 228] on input "text" at bounding box center [568, 224] width 504 height 24
type input "**********"
